Goal: Task Accomplishment & Management: Manage account settings

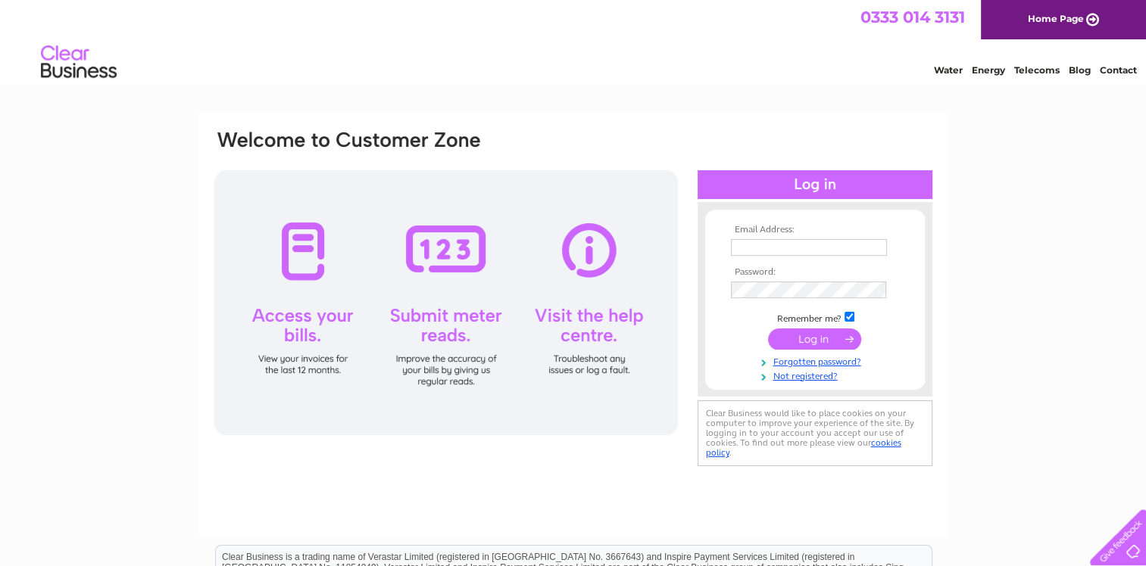
click at [753, 246] on input "text" at bounding box center [809, 247] width 156 height 17
type input "[PERSON_NAME][EMAIL_ADDRESS][DOMAIN_NAME]"
click at [809, 341] on input "submit" at bounding box center [814, 339] width 93 height 21
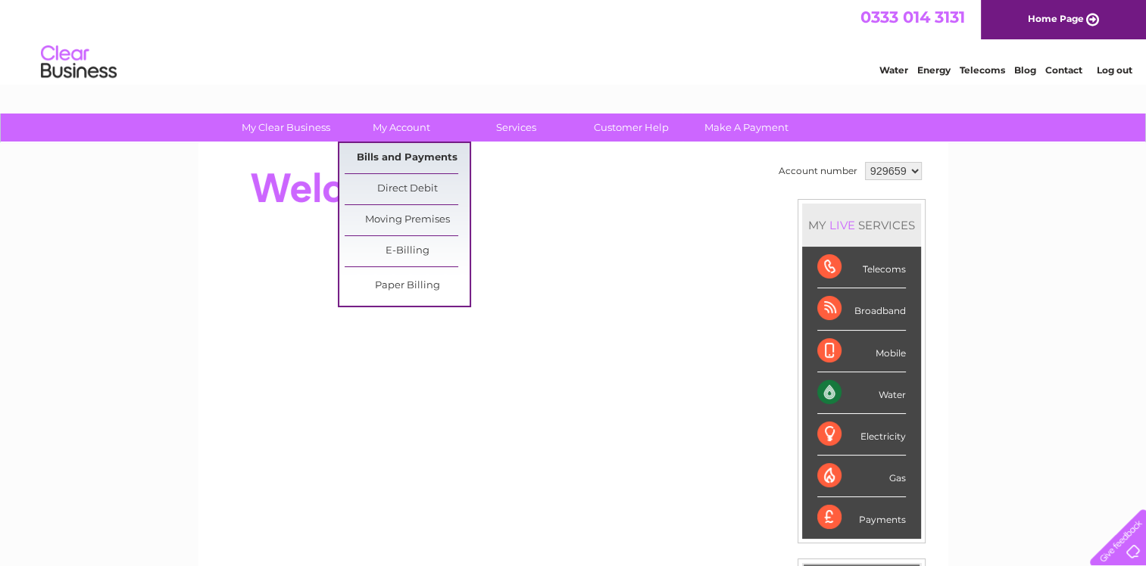
click at [416, 156] on link "Bills and Payments" at bounding box center [407, 158] width 125 height 30
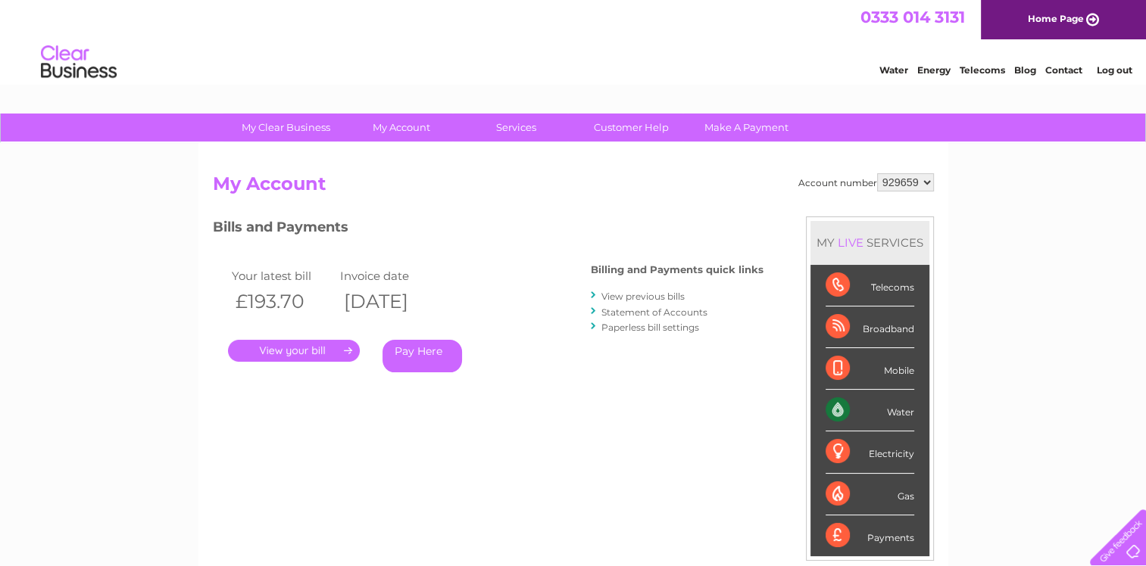
click at [325, 351] on link "." at bounding box center [294, 351] width 132 height 22
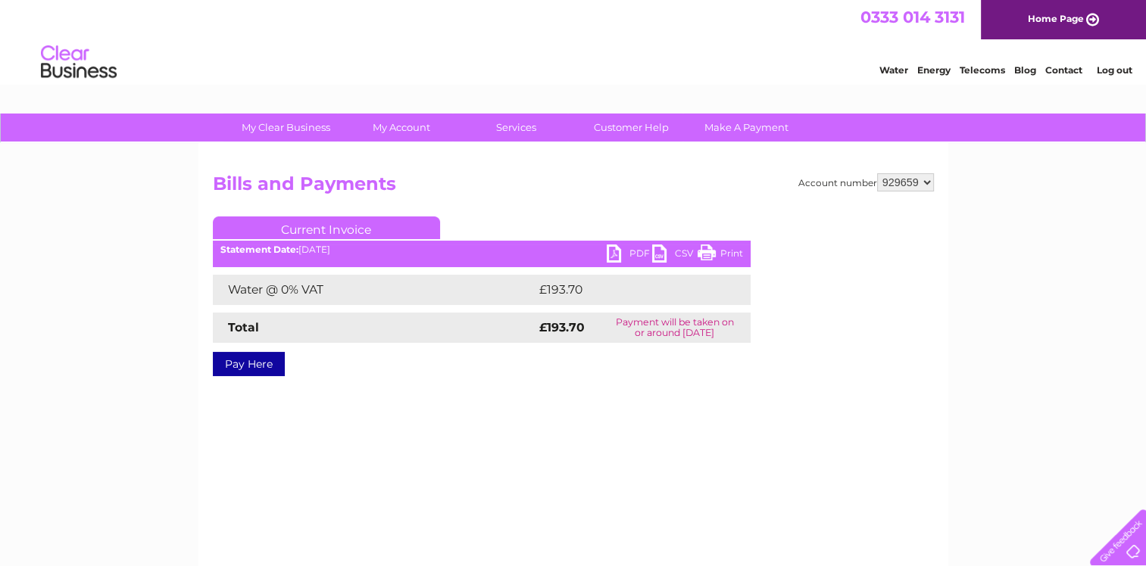
click at [619, 255] on link "PDF" at bounding box center [628, 256] width 45 height 22
